Goal: Communication & Community: Answer question/provide support

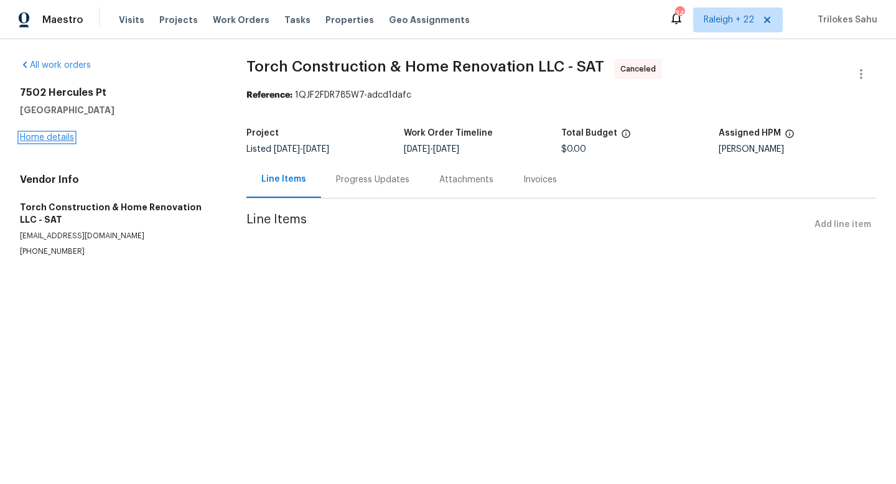
click at [49, 134] on link "Home details" at bounding box center [47, 137] width 54 height 9
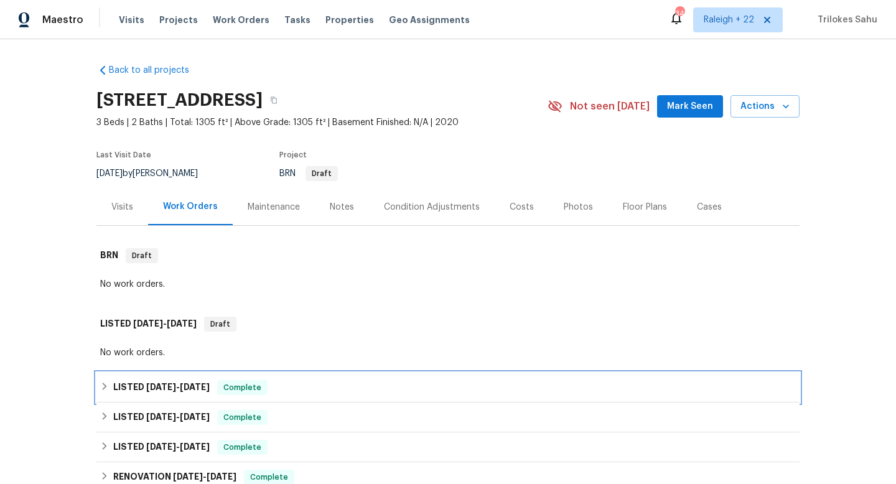
click at [105, 386] on icon at bounding box center [105, 386] width 4 height 7
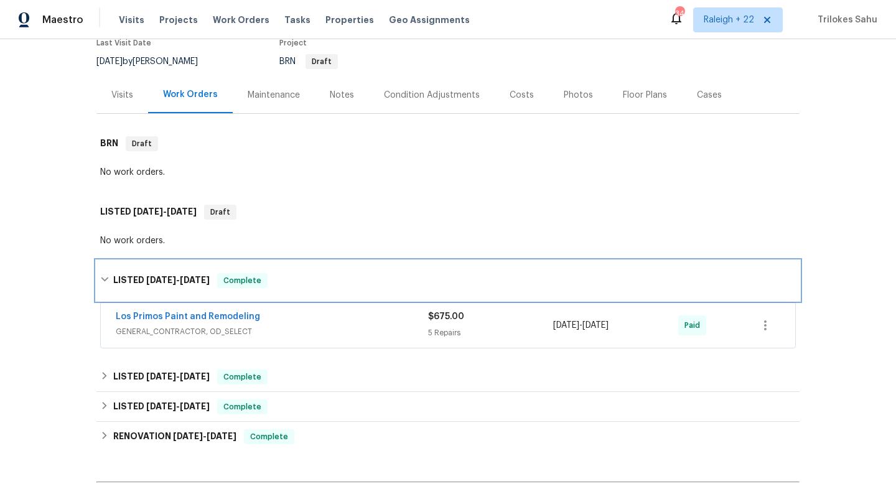
scroll to position [164, 0]
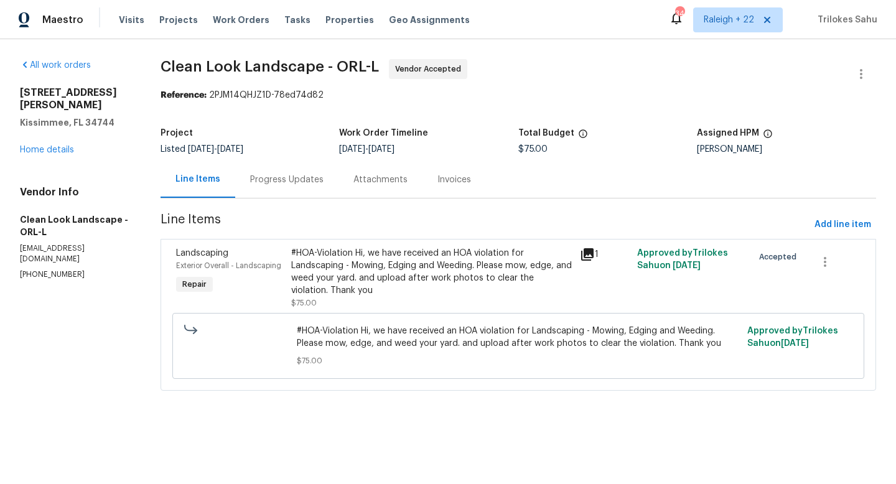
click at [298, 187] on div "Progress Updates" at bounding box center [286, 179] width 103 height 37
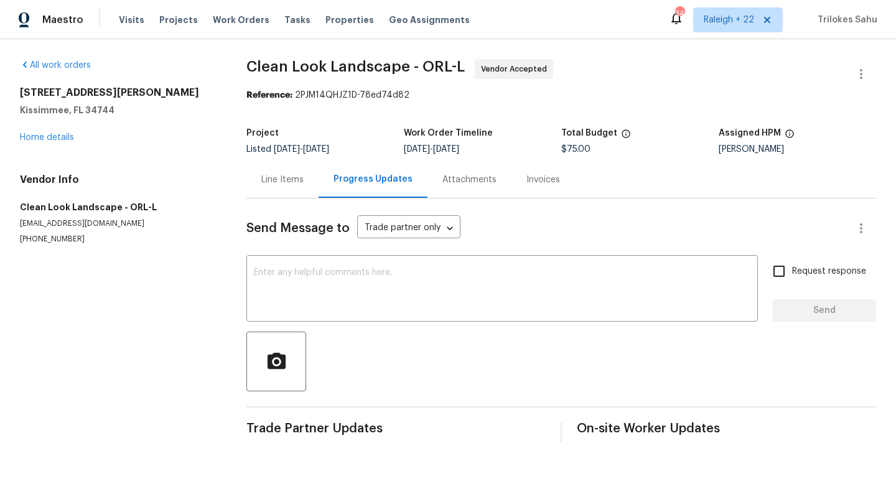
click at [295, 186] on div "Line Items" at bounding box center [282, 179] width 72 height 37
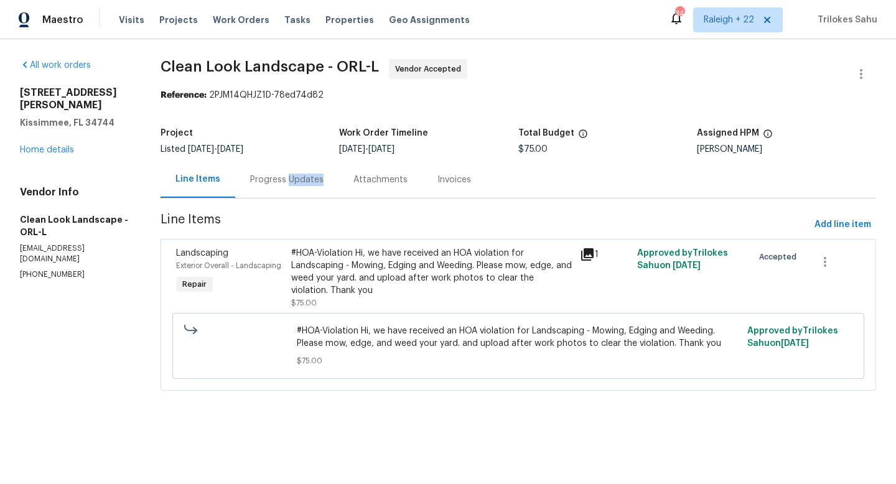
click at [288, 185] on div "Progress Updates" at bounding box center [286, 179] width 103 height 37
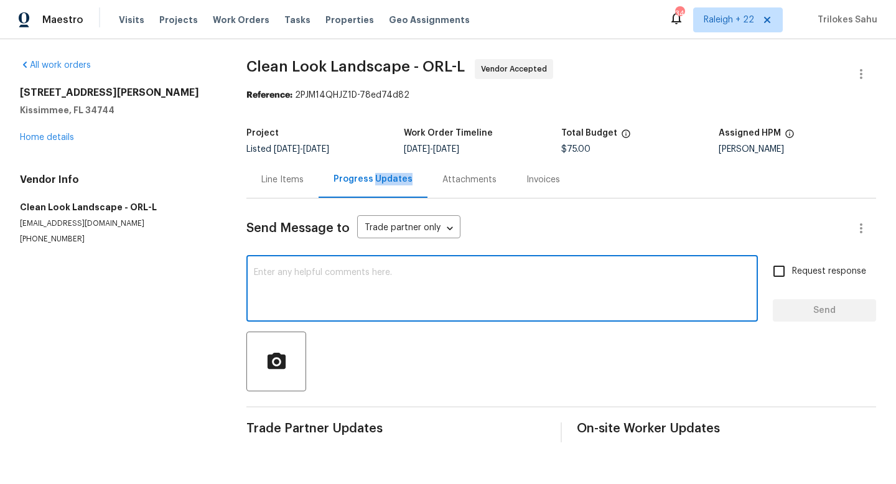
click at [353, 301] on textarea at bounding box center [502, 290] width 496 height 44
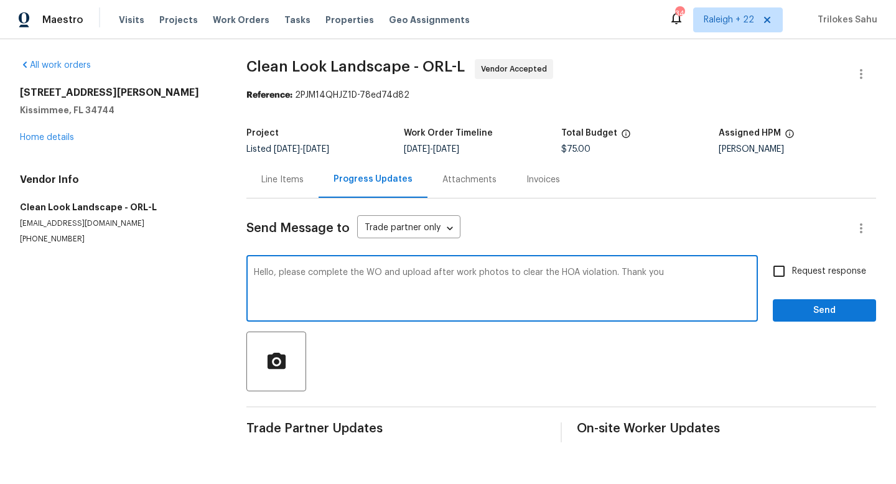
click at [453, 274] on textarea "Hello, please complete the WO and upload after work photos to clear the HOA vio…" at bounding box center [502, 290] width 496 height 44
type textarea "Hello, please complete the WO and upload after work photos to clear the HOA vio…"
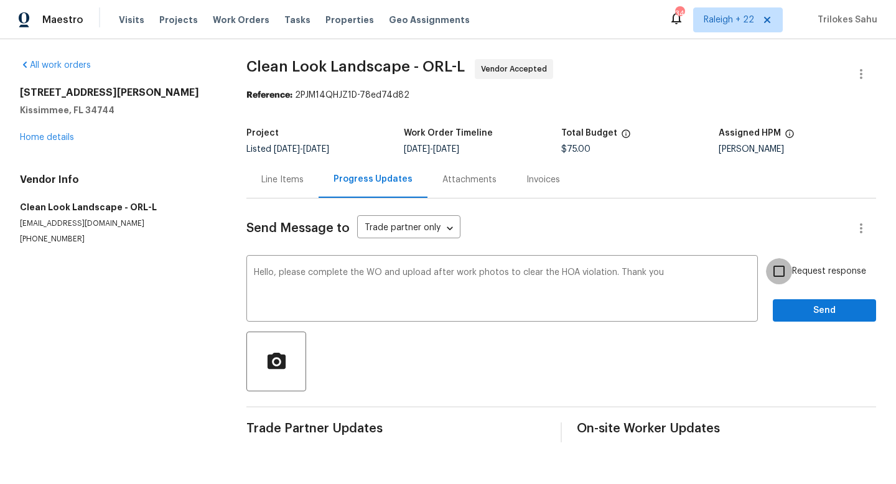
click at [776, 274] on input "Request response" at bounding box center [779, 271] width 26 height 26
checkbox input "true"
click at [804, 312] on span "Send" at bounding box center [824, 311] width 83 height 16
